Goal: Task Accomplishment & Management: Use online tool/utility

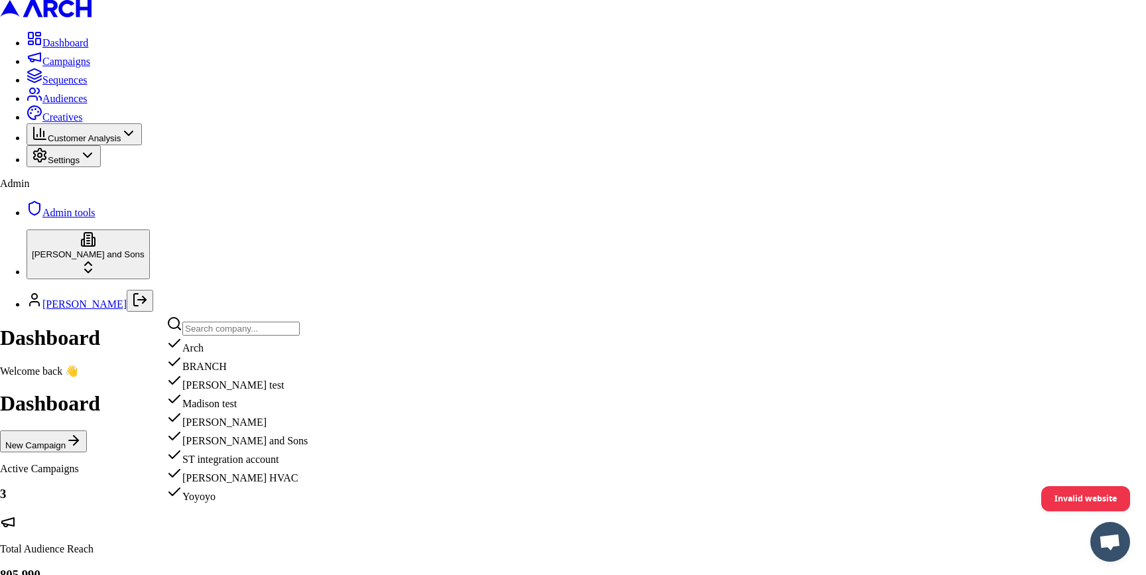
click at [208, 391] on div "jimmy test" at bounding box center [236, 382] width 141 height 19
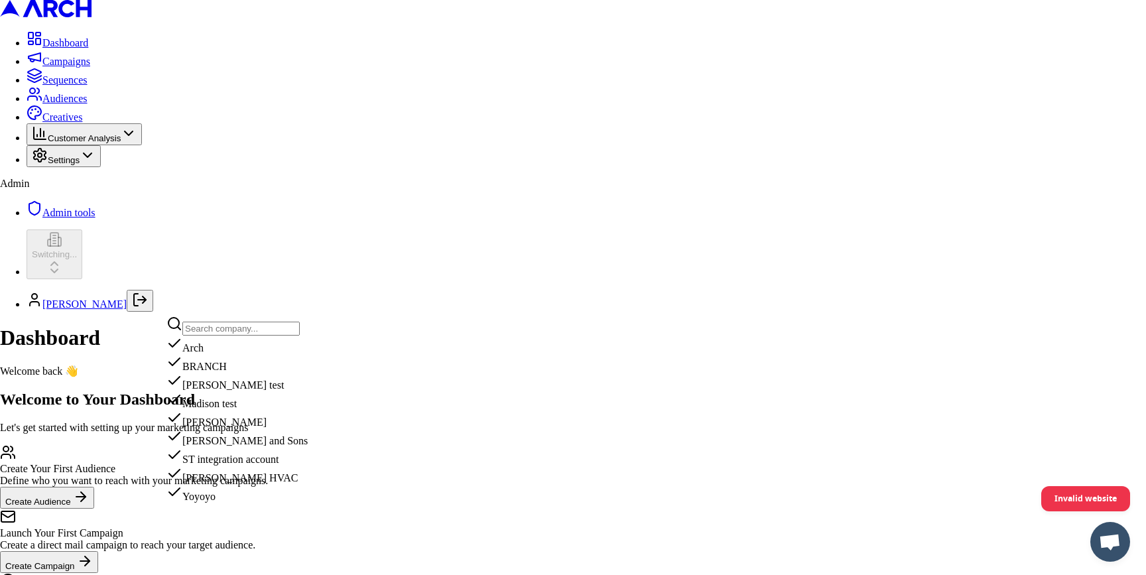
click at [123, 206] on html "Dashboard Campaigns Sequences Audiences Creatives Customer Analysis Settings Ad…" at bounding box center [573, 335] width 1146 height 671
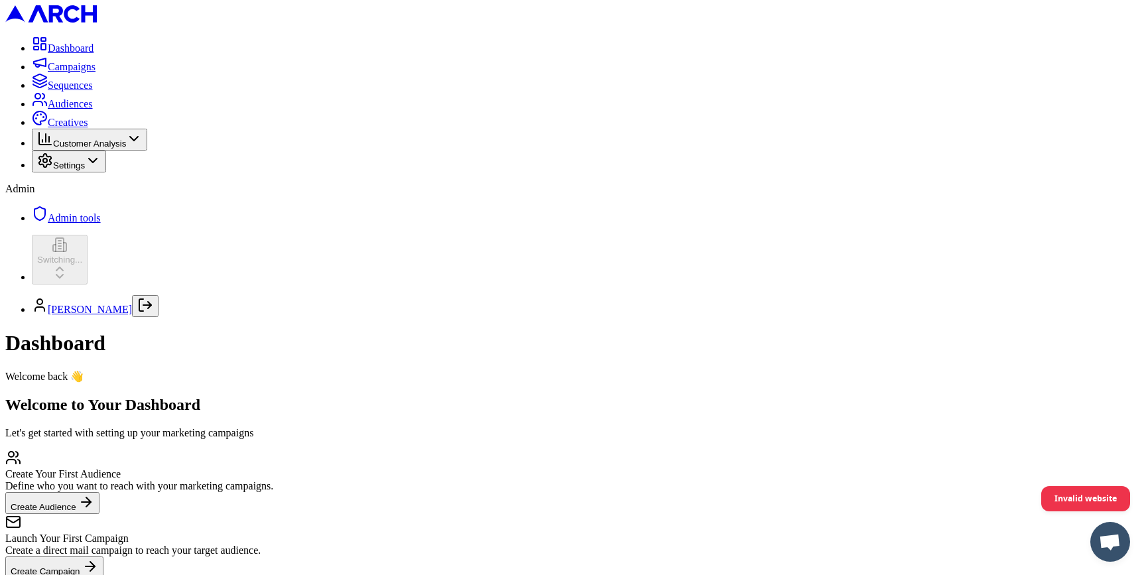
click at [85, 170] on span "Settings" at bounding box center [69, 166] width 32 height 10
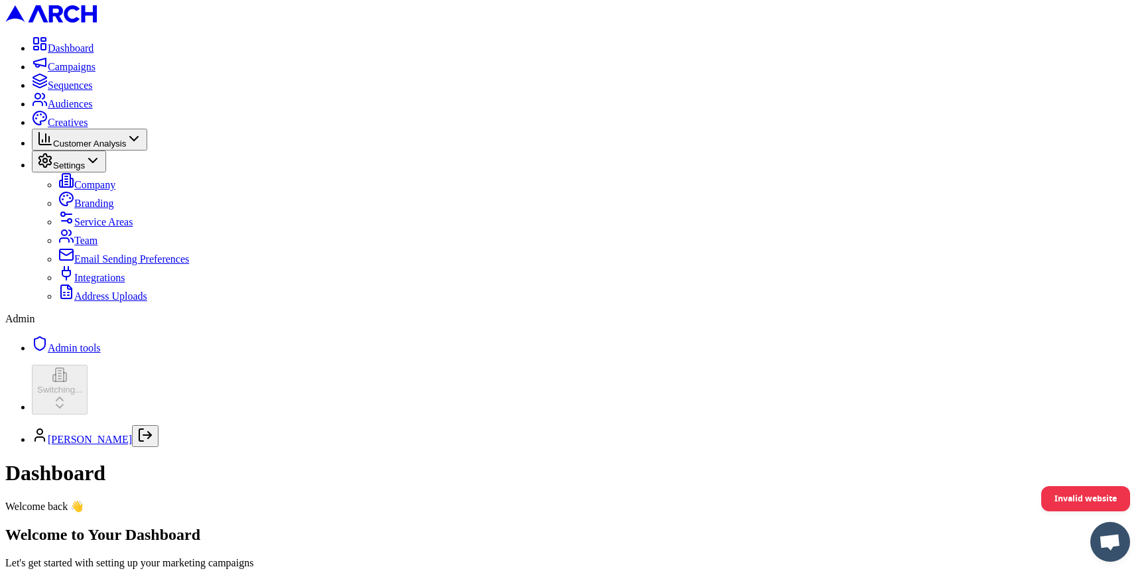
click at [123, 302] on span "Address Uploads" at bounding box center [110, 296] width 73 height 11
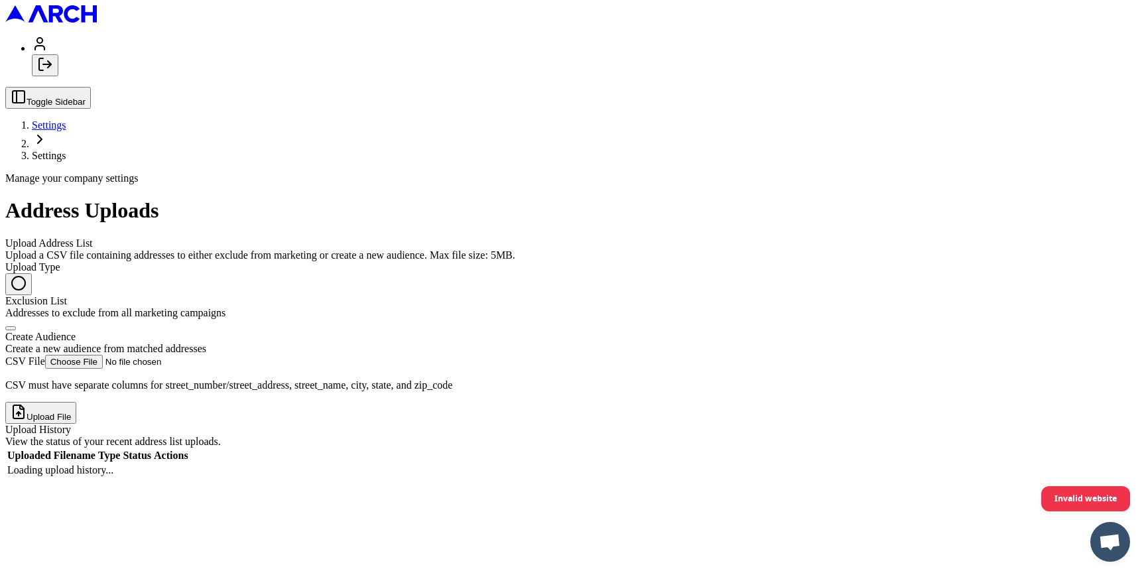
click at [16, 326] on button "Create Audience Create a new audience from matched addresses" at bounding box center [10, 328] width 11 height 4
radio input "false"
radio input "true"
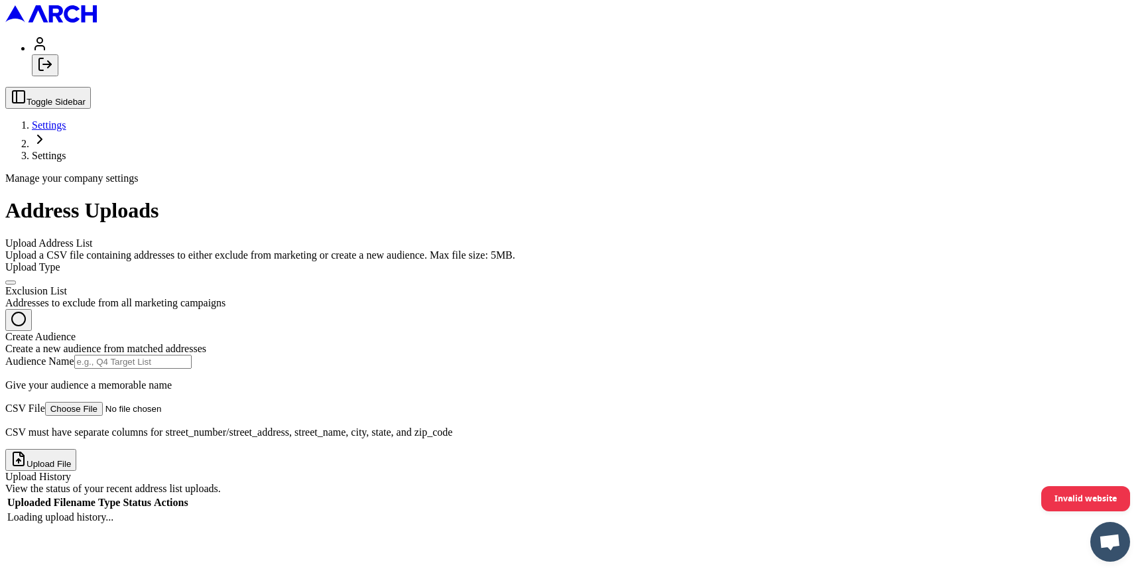
type input "C:\fakepath\demand-iq-leads-Aug-19-[DATE] - demand-iq-leads-Aug-19-[DATE].csv"
click at [192, 355] on input "Audience Name" at bounding box center [132, 362] width 117 height 14
type input "test"
click at [76, 452] on button "Upload File" at bounding box center [40, 460] width 71 height 22
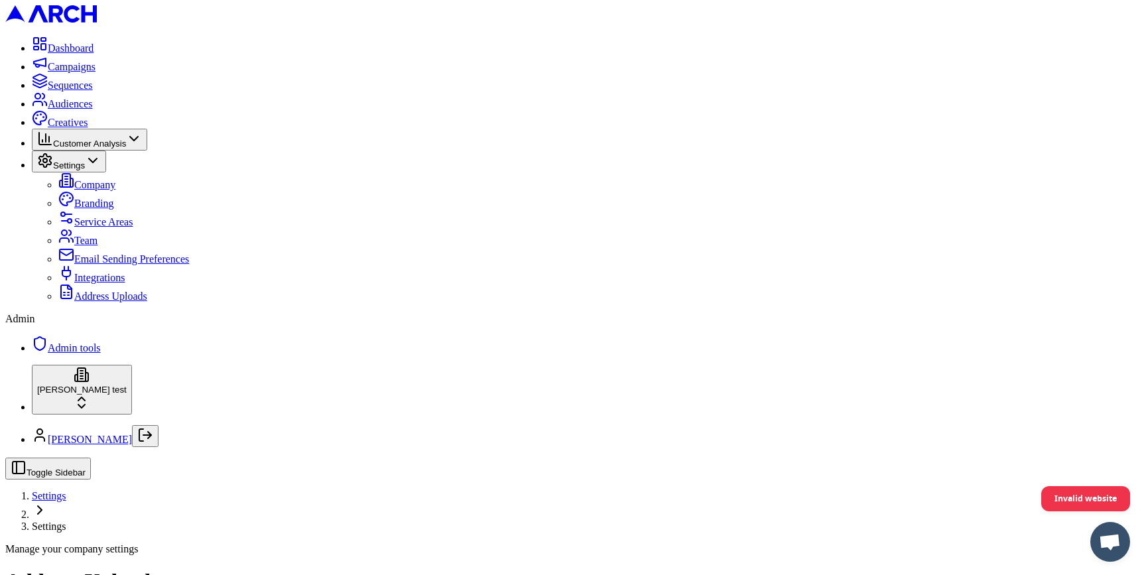
scroll to position [11, 0]
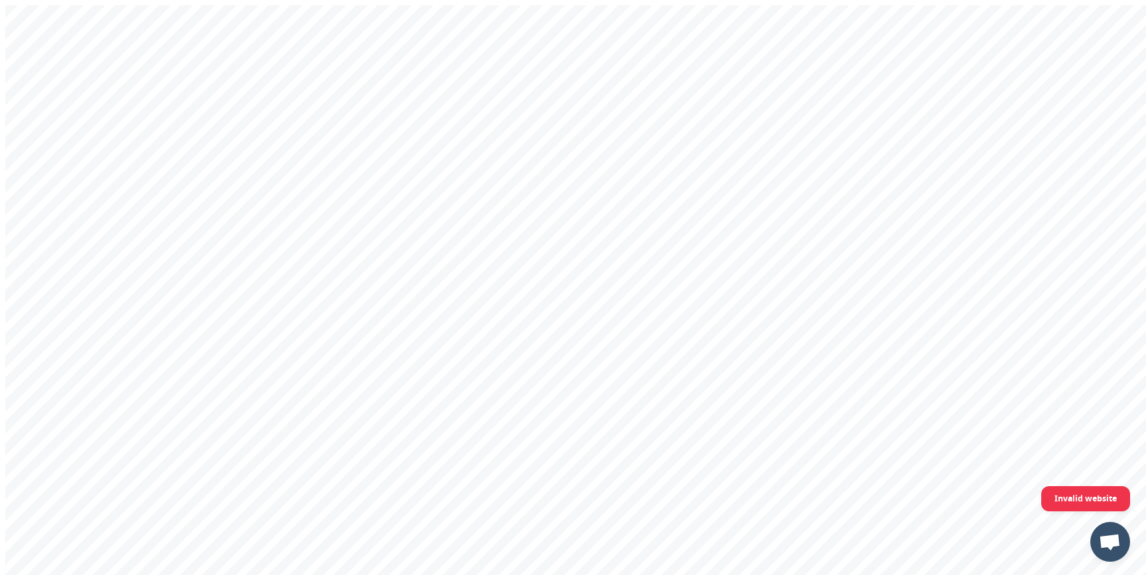
type input "[PERSON_NAME][EMAIL_ADDRESS][DOMAIN_NAME]"
